Goal: Task Accomplishment & Management: Manage account settings

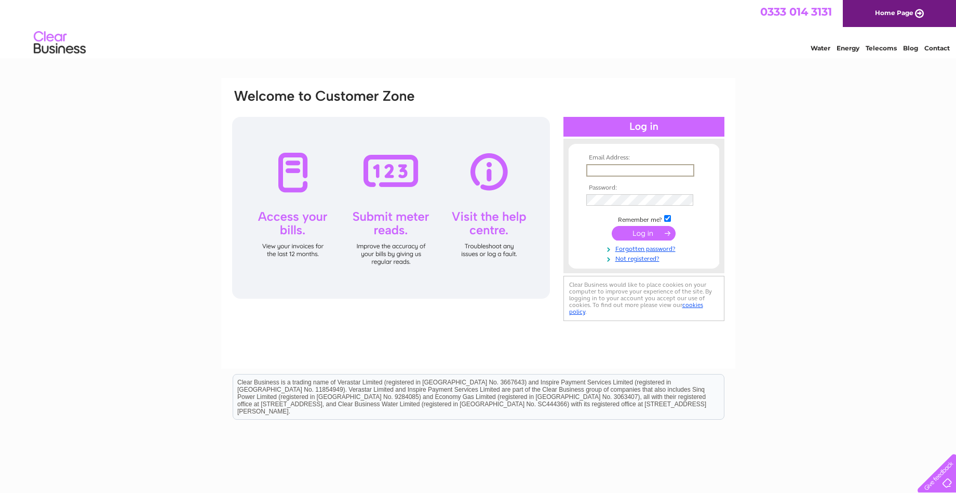
click at [595, 171] on input "text" at bounding box center [640, 170] width 108 height 12
type input "[EMAIL_ADDRESS][DOMAIN_NAME]"
click at [652, 235] on input "submit" at bounding box center [644, 232] width 64 height 15
click at [636, 232] on input "submit" at bounding box center [644, 232] width 64 height 15
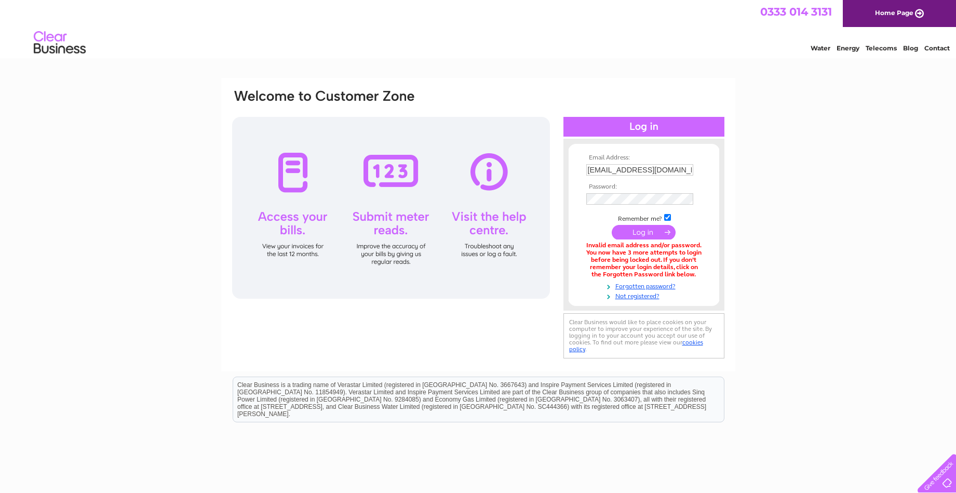
click at [847, 161] on div "Email Address: [EMAIL_ADDRESS][DOMAIN_NAME] Password:" at bounding box center [478, 313] width 956 height 471
click at [287, 206] on div at bounding box center [391, 208] width 318 height 182
